Goal: Task Accomplishment & Management: Manage account settings

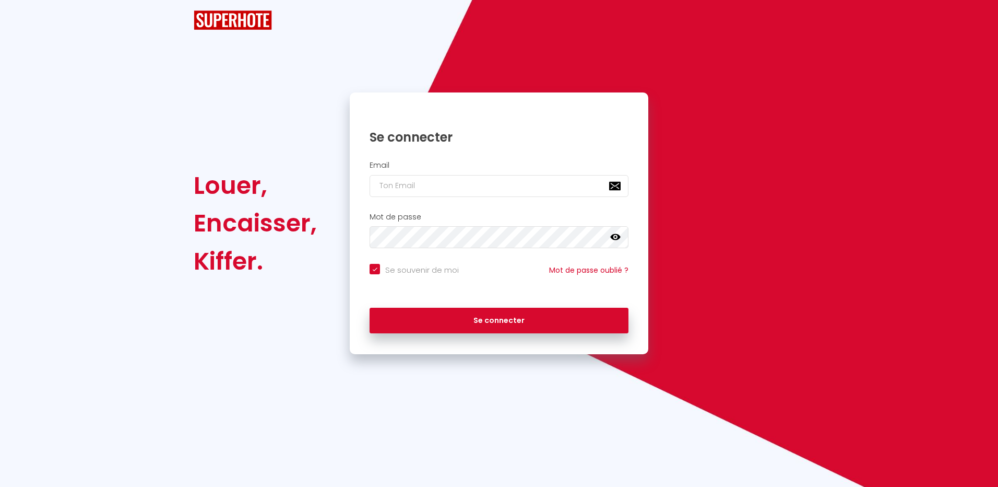
checkbox input "true"
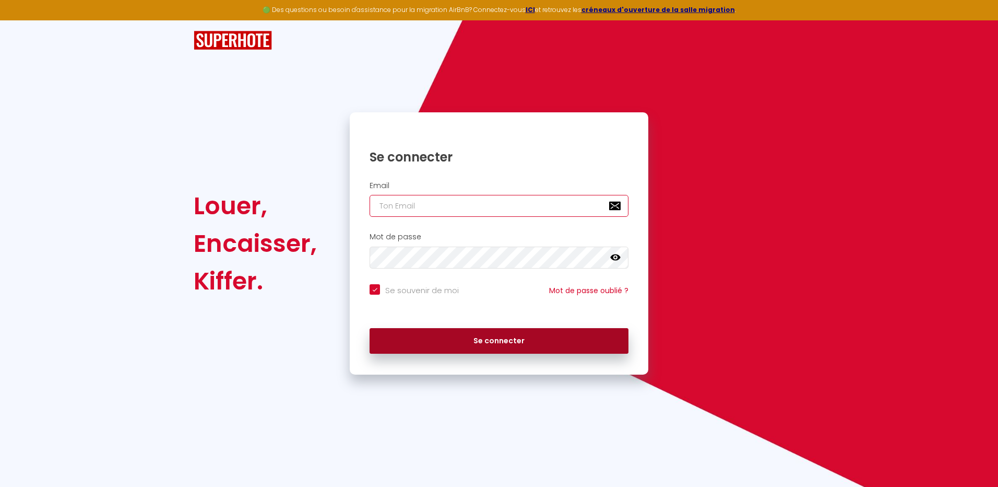
type input "[EMAIL_ADDRESS][DOMAIN_NAME]"
click at [514, 338] on button "Se connecter" at bounding box center [499, 341] width 259 height 26
checkbox input "true"
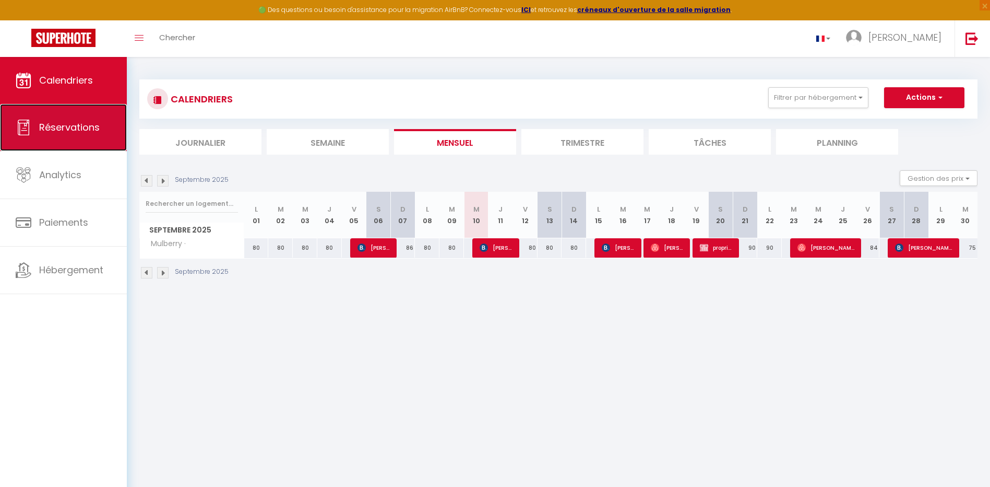
click at [79, 123] on span "Réservations" at bounding box center [69, 127] width 61 height 13
select select "not_cancelled"
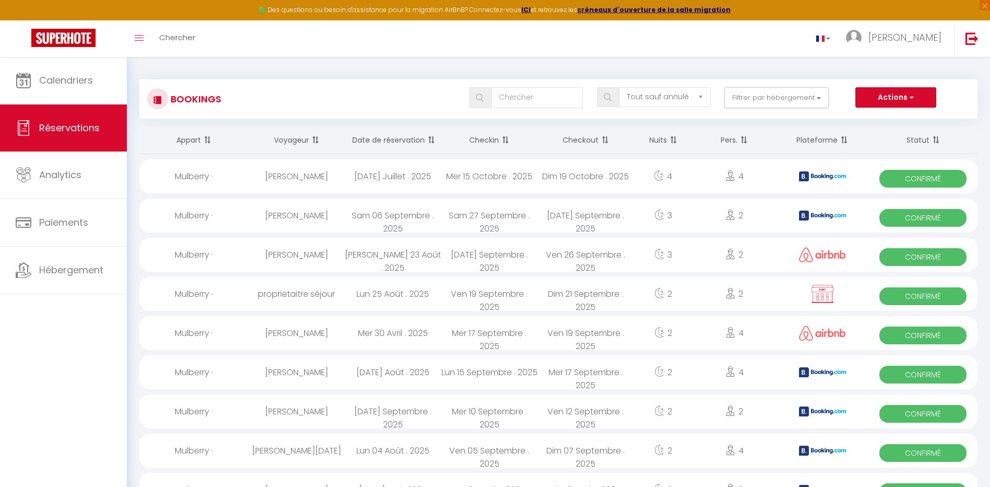
click at [395, 148] on th "Date de réservation" at bounding box center [393, 140] width 97 height 28
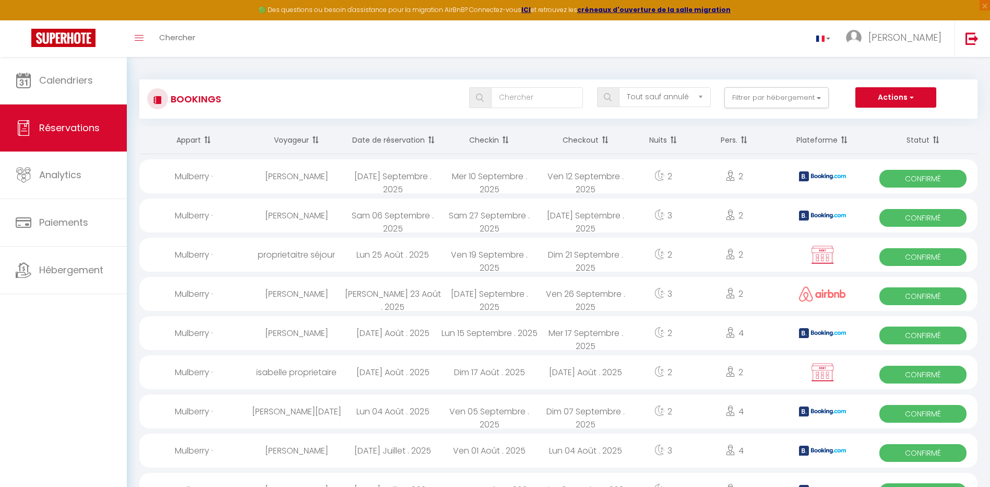
click at [930, 216] on span "Confirmé" at bounding box center [923, 218] width 87 height 18
select select "OK"
select select "KO"
select select "0"
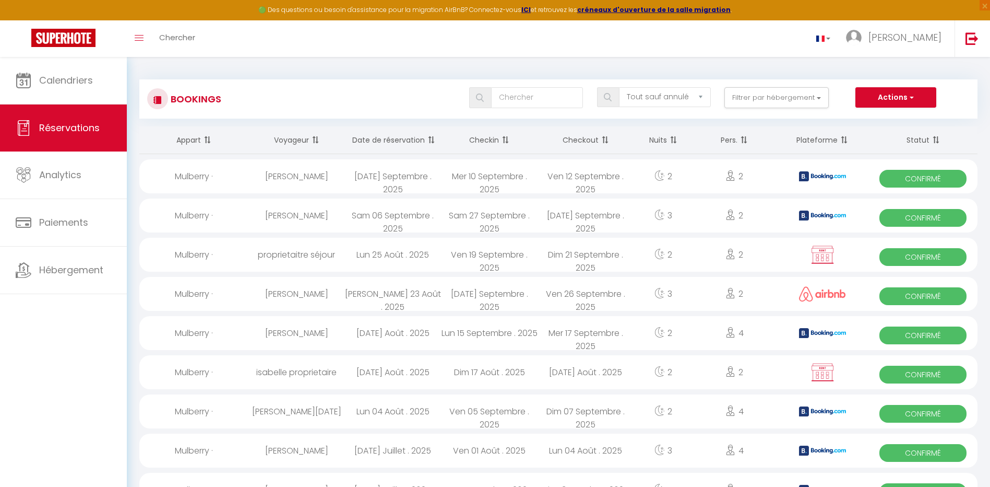
select select "1"
select select
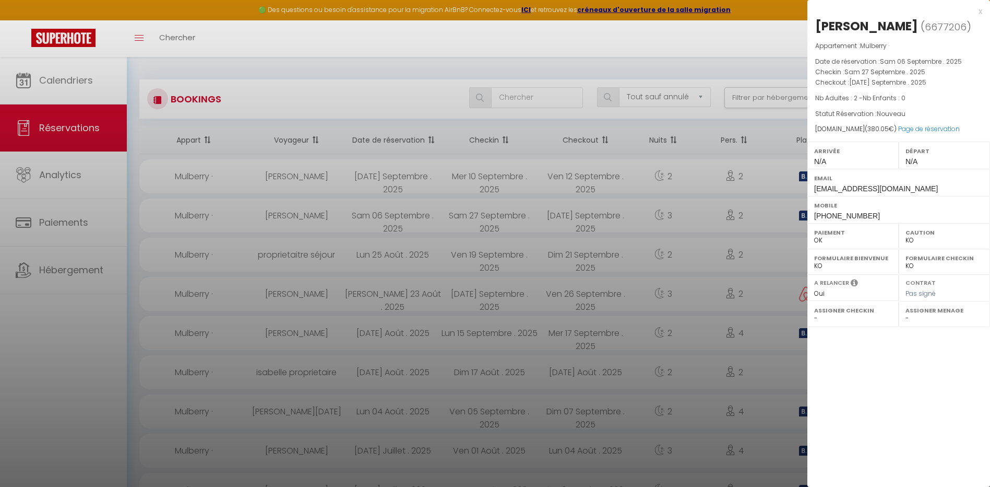
click at [783, 181] on div at bounding box center [495, 243] width 990 height 487
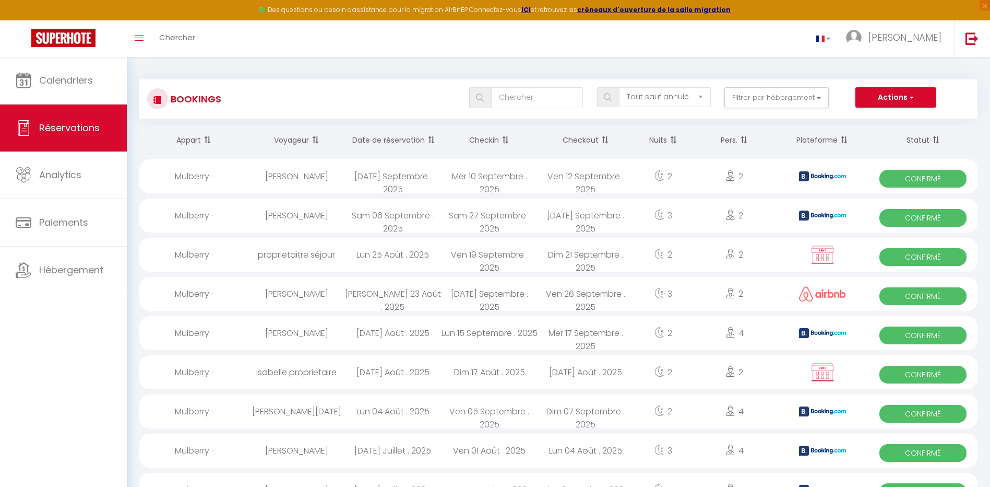
click at [893, 175] on span "Confirmé" at bounding box center [923, 179] width 87 height 18
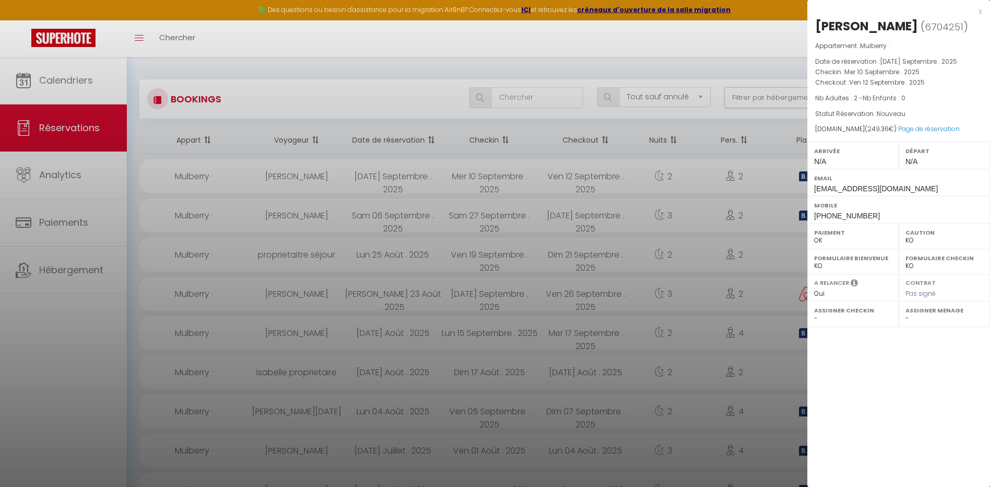
click at [66, 299] on div at bounding box center [495, 243] width 990 height 487
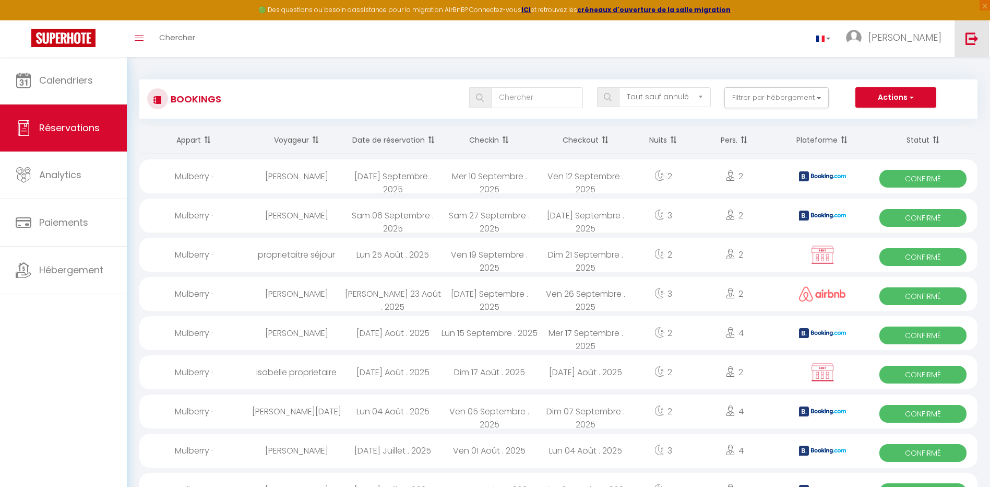
click at [970, 39] on img at bounding box center [972, 38] width 13 height 13
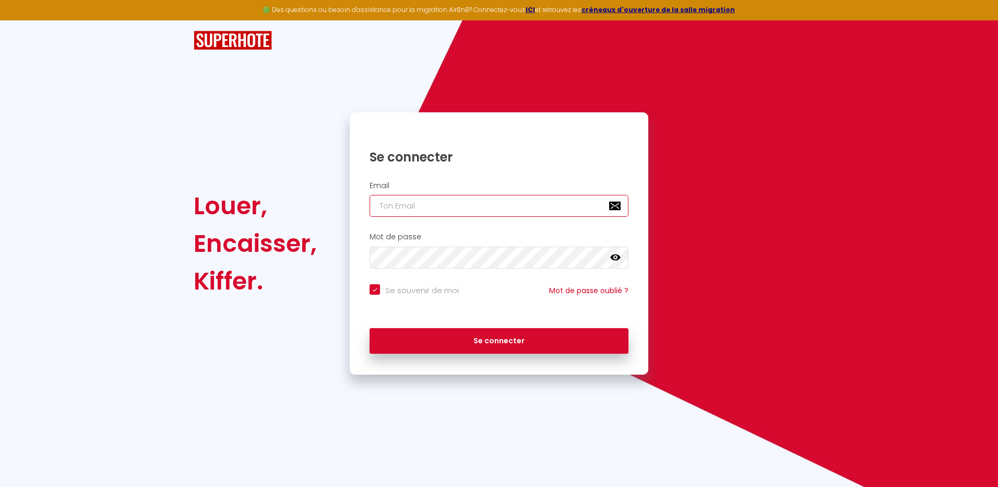
type input "[EMAIL_ADDRESS][DOMAIN_NAME]"
checkbox input "true"
